Goal: Check status: Check status

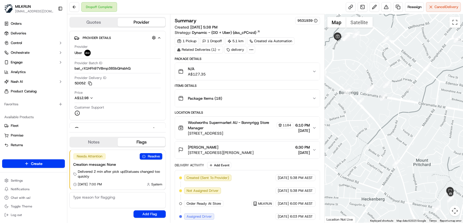
click at [314, 72] on icon "button" at bounding box center [314, 71] width 4 height 4
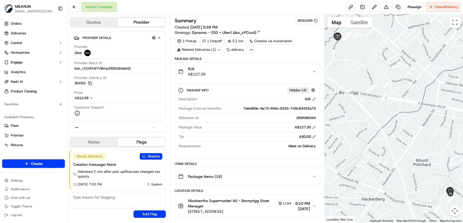
click at [314, 72] on icon "button" at bounding box center [314, 71] width 4 height 4
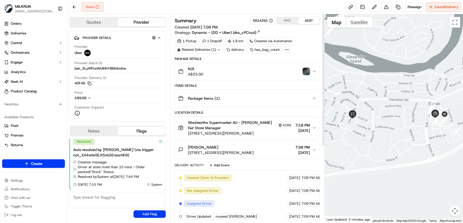
click at [305, 74] on img "button" at bounding box center [307, 72] width 8 height 8
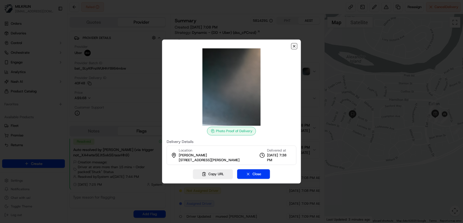
click at [293, 44] on icon "button" at bounding box center [294, 46] width 4 height 4
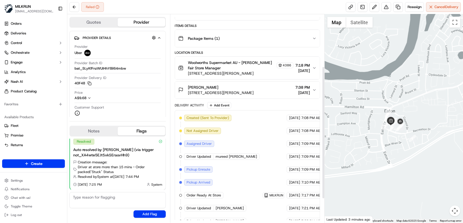
scroll to position [120, 0]
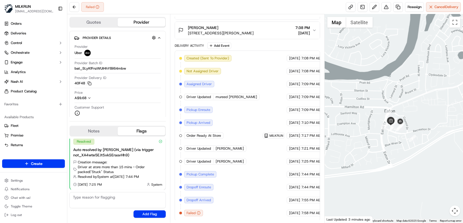
click at [250, 105] on div "Created (Sent To Provider) Uber 15/09/2025 7:08 PM AEST Not Assigned Driver Ube…" at bounding box center [247, 135] width 136 height 161
click at [233, 205] on div "Created (Sent To Provider) Uber 15/09/2025 7:08 PM AEST Not Assigned Driver Ube…" at bounding box center [247, 135] width 136 height 161
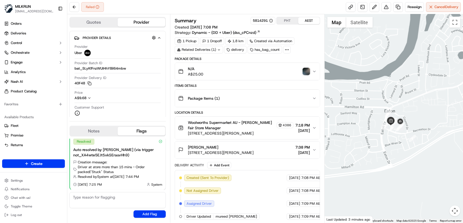
click at [308, 72] on img "button" at bounding box center [307, 72] width 8 height 8
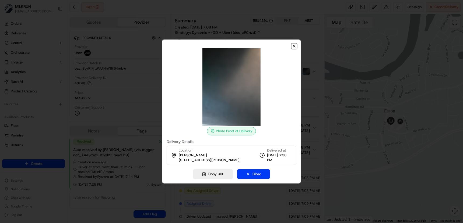
click at [294, 44] on icon "button" at bounding box center [294, 46] width 4 height 4
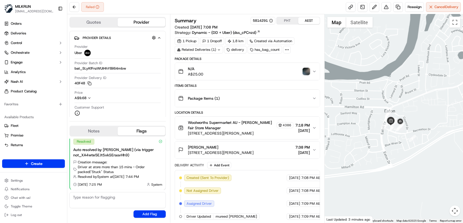
scroll to position [120, 0]
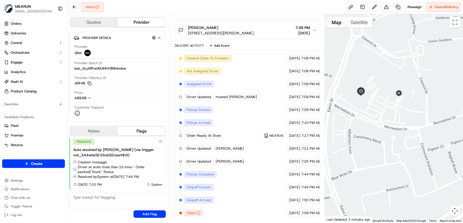
drag, startPoint x: 422, startPoint y: 125, endPoint x: 364, endPoint y: 124, distance: 58.7
click at [364, 124] on div at bounding box center [394, 118] width 139 height 209
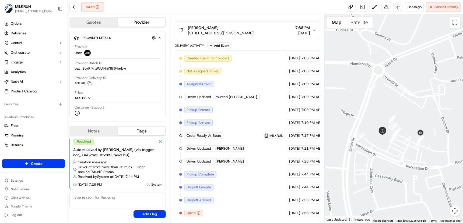
drag, startPoint x: 375, startPoint y: 112, endPoint x: 397, endPoint y: 153, distance: 46.5
click at [397, 153] on div at bounding box center [394, 118] width 139 height 209
